Goal: Find specific page/section: Find specific page/section

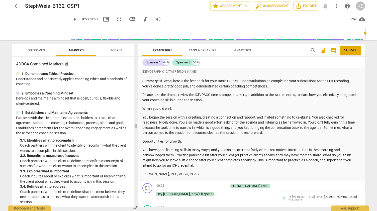
click at [14, 7] on span "arrow_back" at bounding box center [17, 6] width 6 height 6
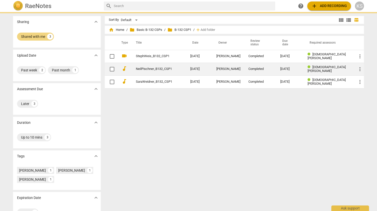
click at [150, 68] on link "NeilPischner_B132_CSP1" at bounding box center [154, 69] width 36 height 4
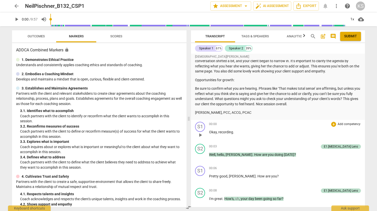
scroll to position [75, 0]
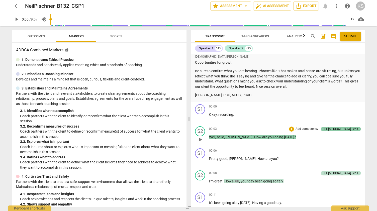
click at [348, 129] on div "E1.[MEDICAL_DATA] Lens" at bounding box center [340, 129] width 34 height 5
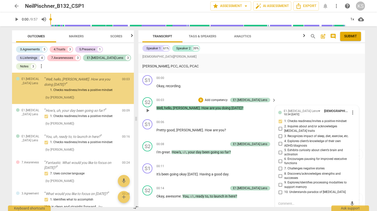
scroll to position [88, 0]
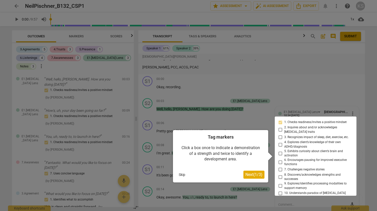
click at [315, 99] on div at bounding box center [188, 105] width 377 height 211
click at [348, 88] on div at bounding box center [188, 105] width 377 height 211
click at [362, 119] on div at bounding box center [188, 105] width 377 height 211
click at [330, 90] on div at bounding box center [188, 105] width 377 height 211
click at [181, 173] on button "Skip" at bounding box center [182, 175] width 11 height 8
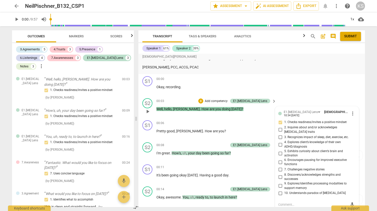
click at [299, 99] on div "S2 play_arrow pause 00:03 + Add competency E1.[MEDICAL_DATA] Lens keyboard_arro…" at bounding box center [251, 107] width 226 height 22
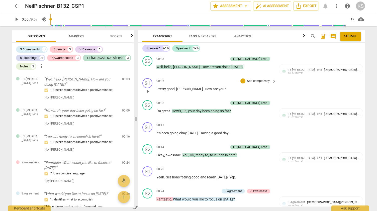
scroll to position [113, 0]
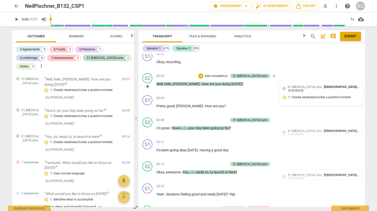
click at [339, 90] on div "E1.[MEDICAL_DATA] Lens [DEMOGRAPHIC_DATA][PERSON_NAME] 10:34 [DATE] 1. Checks r…" at bounding box center [320, 93] width 77 height 18
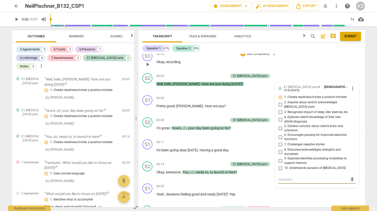
click at [329, 64] on div "S1 play_arrow pause 00:00 + Add competency keyboard_arrow_right Okay , recordin…" at bounding box center [251, 60] width 226 height 22
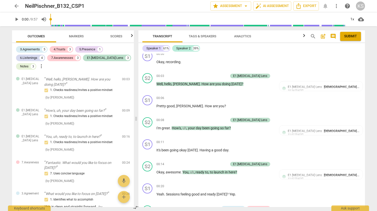
click at [333, 37] on span "comment" at bounding box center [333, 36] width 6 height 6
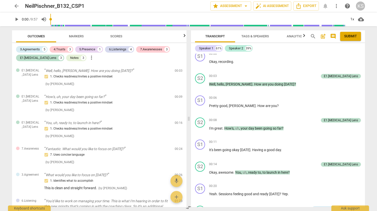
click at [333, 37] on span "comment" at bounding box center [333, 36] width 6 height 6
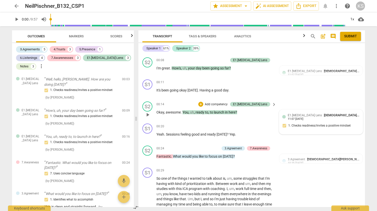
scroll to position [213, 0]
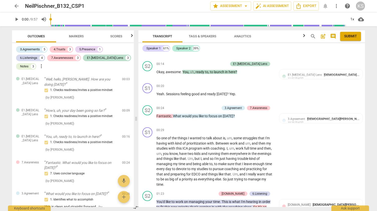
click at [16, 21] on span "play_arrow" at bounding box center [17, 19] width 6 height 6
click at [354, 18] on div "1x" at bounding box center [352, 19] width 10 height 8
click at [354, 39] on li "1.25x" at bounding box center [355, 39] width 17 height 10
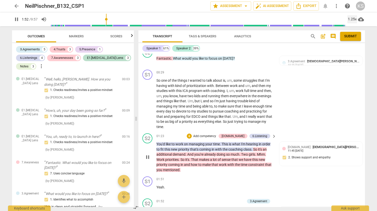
scroll to position [424, 0]
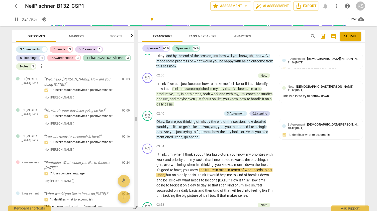
click at [16, 18] on span "pause" at bounding box center [17, 19] width 6 height 6
type input "205"
click at [16, 8] on span "arrow_back" at bounding box center [17, 6] width 6 height 6
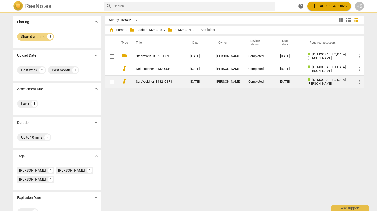
click at [148, 82] on link "SaraWeidner_B132_CSP1" at bounding box center [154, 82] width 36 height 4
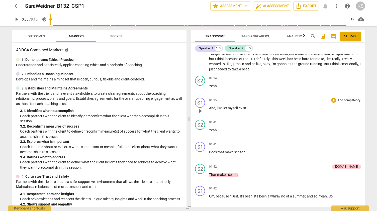
scroll to position [426, 0]
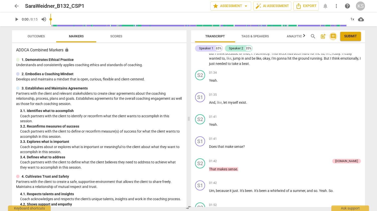
click at [333, 38] on span "comment" at bounding box center [333, 36] width 6 height 6
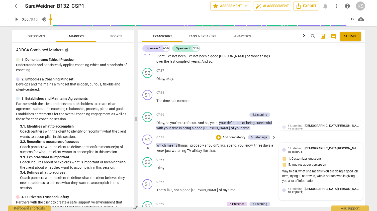
scroll to position [2106, 0]
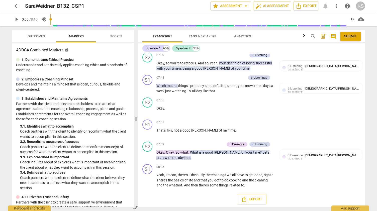
click at [17, 6] on span "arrow_back" at bounding box center [17, 6] width 6 height 6
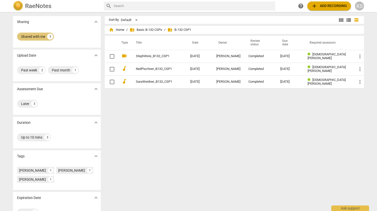
click at [42, 38] on div "Shared with me" at bounding box center [33, 36] width 24 height 5
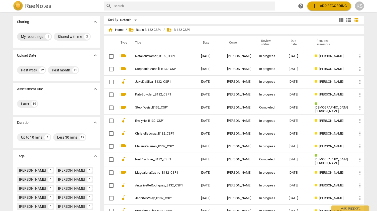
click at [41, 37] on div "My recordings" at bounding box center [32, 36] width 22 height 5
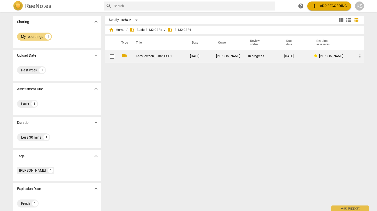
click at [162, 54] on link "KateSowden_B132_CSP1" at bounding box center [154, 56] width 36 height 4
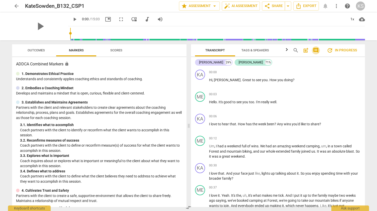
click at [317, 49] on span "comment" at bounding box center [315, 50] width 6 height 6
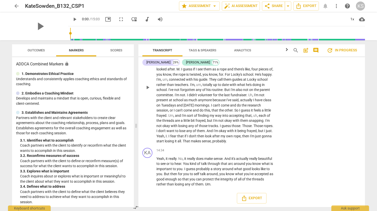
scroll to position [1442, 0]
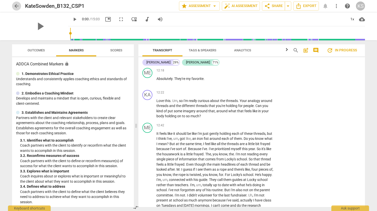
click at [16, 5] on span "arrow_back" at bounding box center [17, 6] width 6 height 6
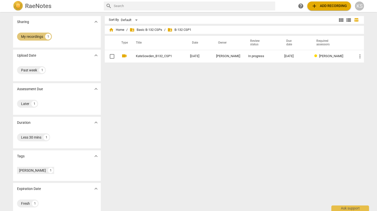
click at [36, 35] on div "My recordings" at bounding box center [32, 36] width 22 height 5
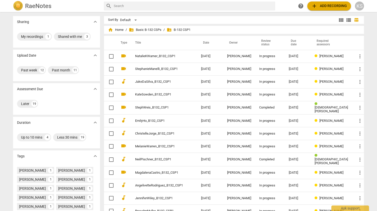
click at [207, 43] on th "Date" at bounding box center [210, 43] width 26 height 14
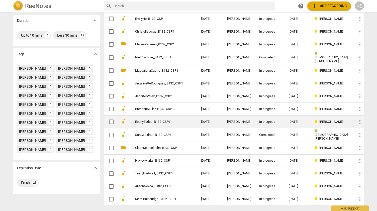
scroll to position [116, 0]
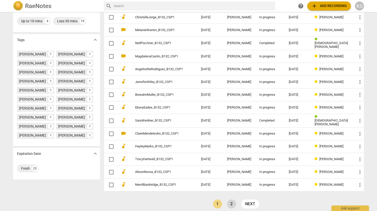
click at [233, 199] on link "2" at bounding box center [231, 203] width 9 height 9
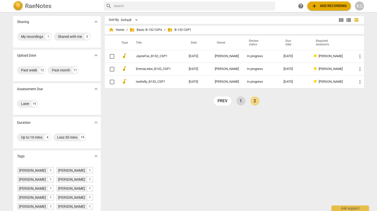
click at [240, 102] on link "1" at bounding box center [240, 100] width 9 height 9
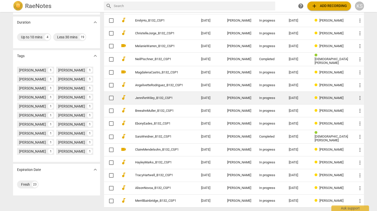
scroll to position [116, 0]
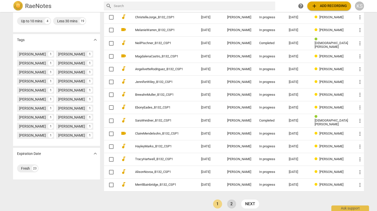
click at [230, 201] on link "2" at bounding box center [231, 203] width 9 height 9
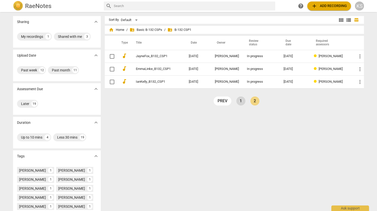
click at [239, 100] on link "1" at bounding box center [240, 100] width 9 height 9
